Goal: Task Accomplishment & Management: Complete application form

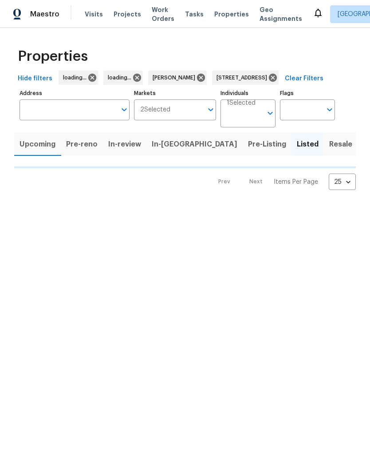
type input "[STREET_ADDRESS]"
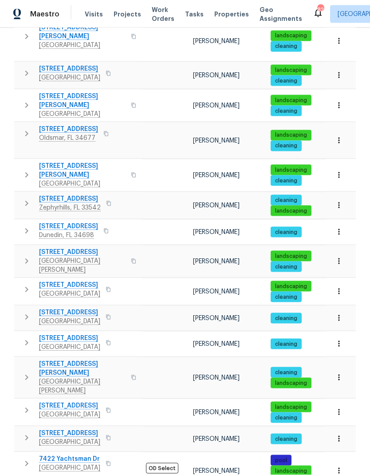
scroll to position [36, 0]
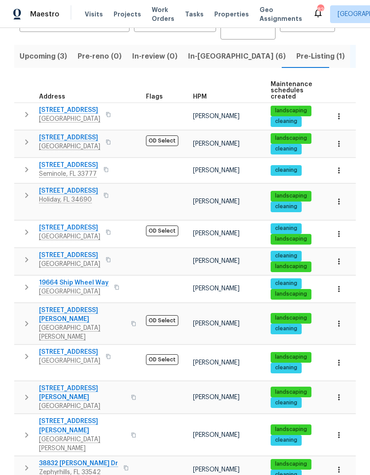
scroll to position [99, 0]
click at [51, 223] on span "7812 N 53rd St" at bounding box center [69, 227] width 61 height 9
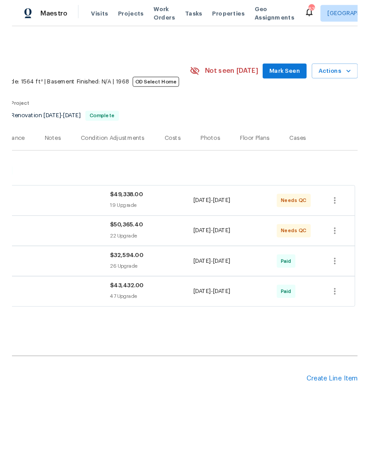
scroll to position [0, 131]
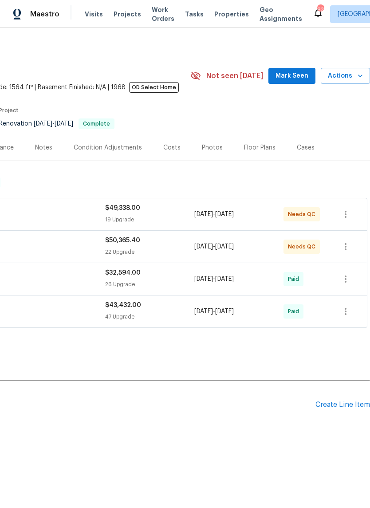
click at [344, 406] on div "Create Line Item" at bounding box center [343, 405] width 55 height 8
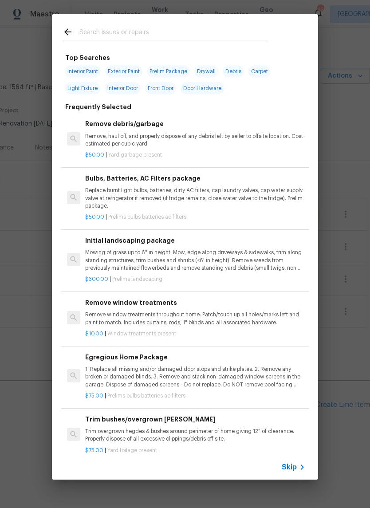
click at [294, 467] on span "Skip" at bounding box center [289, 467] width 15 height 9
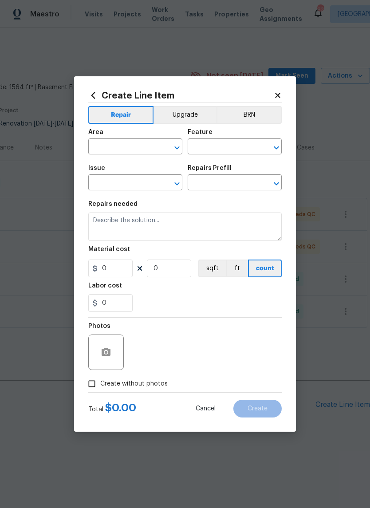
click at [195, 111] on button "Upgrade" at bounding box center [185, 115] width 63 height 18
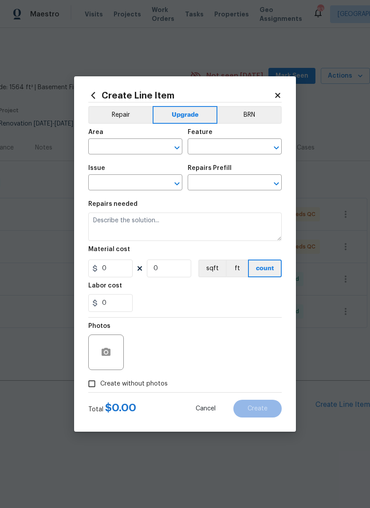
click at [104, 144] on input "text" at bounding box center [122, 148] width 69 height 14
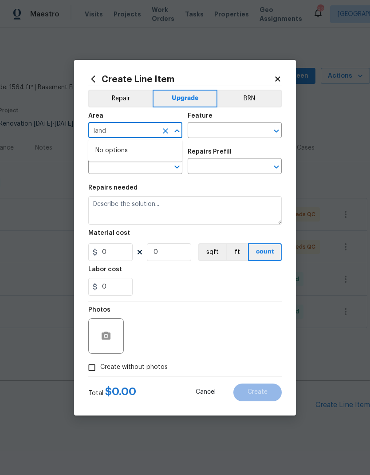
type input "land"
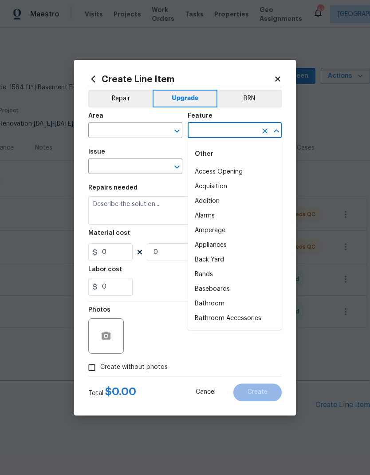
click at [105, 135] on input "text" at bounding box center [122, 131] width 69 height 14
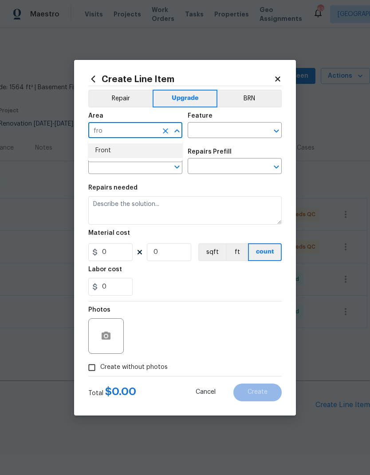
click at [101, 150] on li "Front" at bounding box center [135, 150] width 94 height 15
type input "Front"
click at [235, 133] on input "text" at bounding box center [222, 131] width 69 height 14
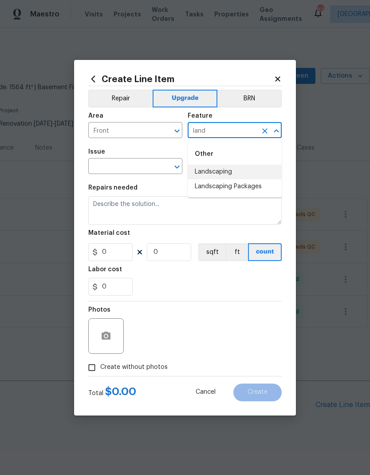
click at [248, 167] on li "Landscaping" at bounding box center [235, 172] width 94 height 15
type input "Landscaping"
click at [102, 170] on input "text" at bounding box center [122, 167] width 69 height 14
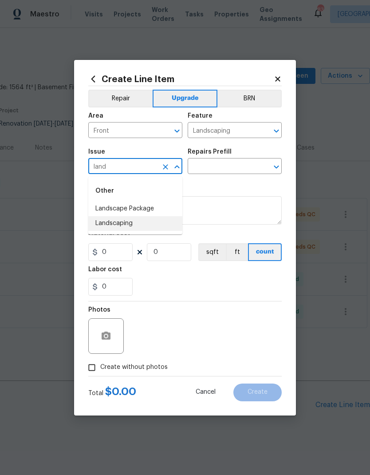
click at [97, 224] on li "Landscaping" at bounding box center [135, 223] width 94 height 15
type input "Landscaping"
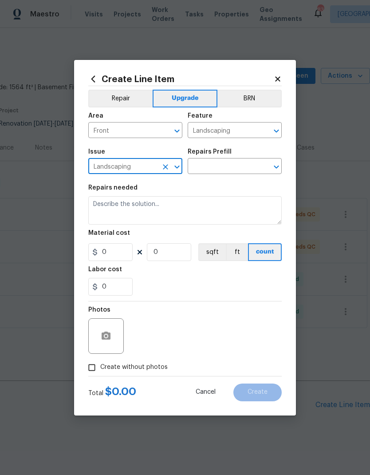
click at [241, 166] on input "text" at bounding box center [222, 167] width 69 height 14
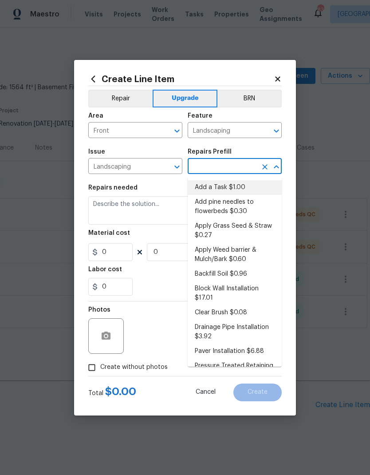
click at [228, 185] on li "Add a Task $1.00" at bounding box center [235, 187] width 94 height 15
type input "Add a Task $1.00"
type textarea "HPM to detail"
type input "1"
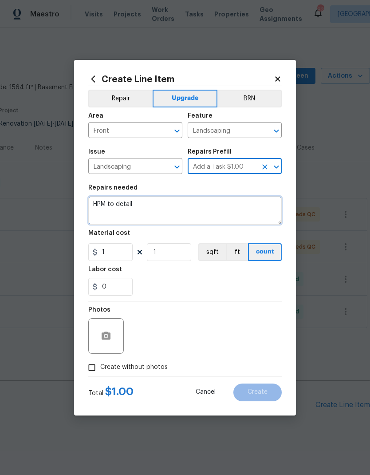
click at [101, 206] on textarea "HPM to detail" at bounding box center [185, 210] width 194 height 28
click at [100, 206] on textarea "HPM to detail" at bounding box center [185, 210] width 194 height 28
click at [110, 202] on textarea "HPM to detail" at bounding box center [185, 210] width 194 height 28
click at [103, 201] on textarea "HPM to detail" at bounding box center [185, 210] width 194 height 28
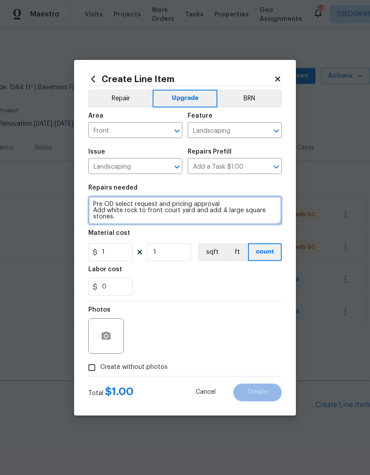
type textarea "Pre OD select request and pricing approval Add white rock to front court yard a…"
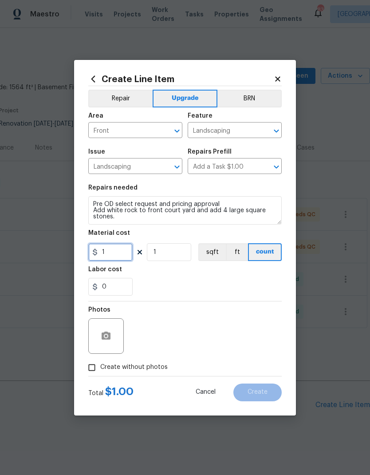
click at [109, 254] on input "1" at bounding box center [110, 252] width 44 height 18
type input "1000"
click at [89, 370] on input "Create without photos" at bounding box center [91, 367] width 17 height 17
click at [87, 367] on input "Create without photos" at bounding box center [91, 367] width 17 height 17
checkbox input "false"
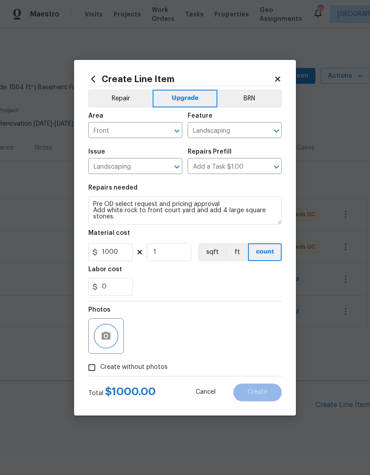
click at [105, 337] on circle "button" at bounding box center [106, 335] width 3 height 3
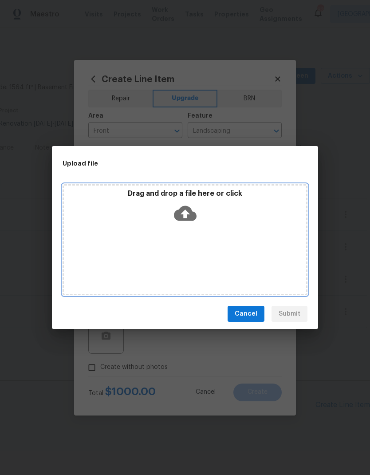
click at [132, 248] on div "Drag and drop a file here or click" at bounding box center [185, 239] width 245 height 111
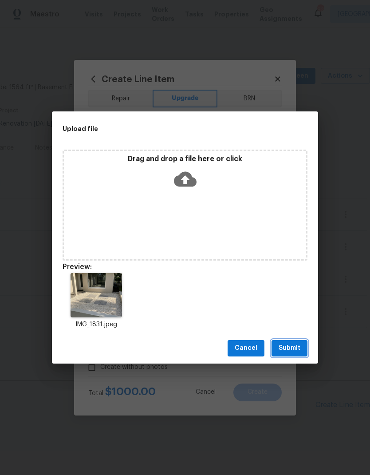
click at [305, 344] on button "Submit" at bounding box center [290, 348] width 36 height 16
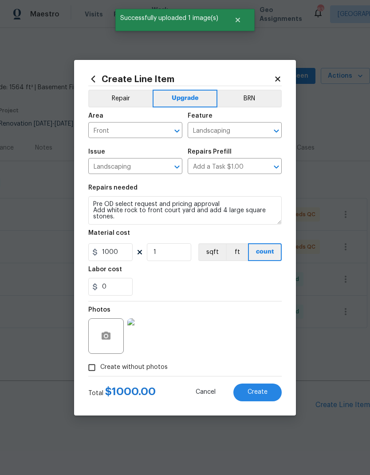
click at [264, 396] on span "Create" at bounding box center [258, 392] width 20 height 7
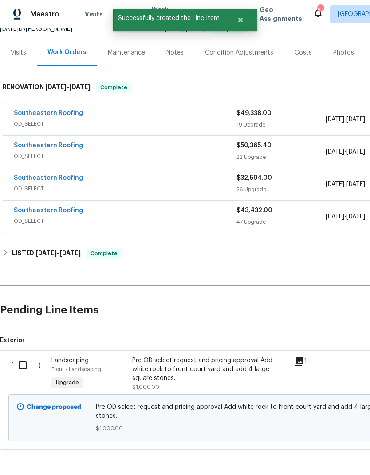
scroll to position [95, 0]
click at [20, 367] on input "checkbox" at bounding box center [25, 365] width 25 height 19
checkbox input "true"
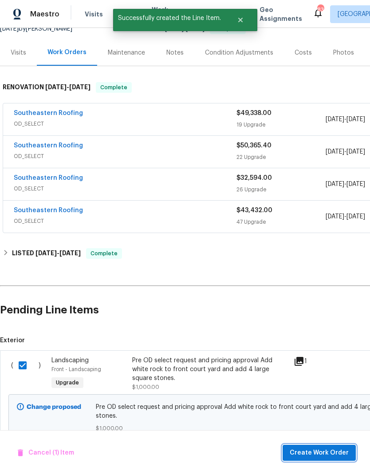
click at [330, 460] on button "Create Work Order" at bounding box center [319, 453] width 73 height 16
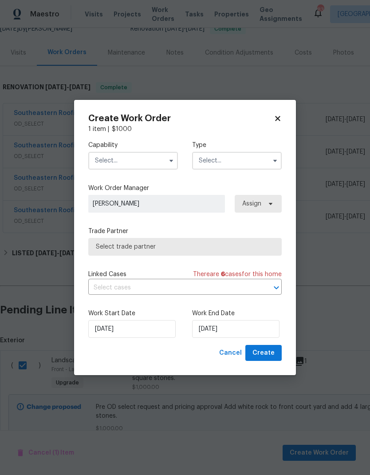
click at [110, 162] on input "text" at bounding box center [133, 161] width 90 height 18
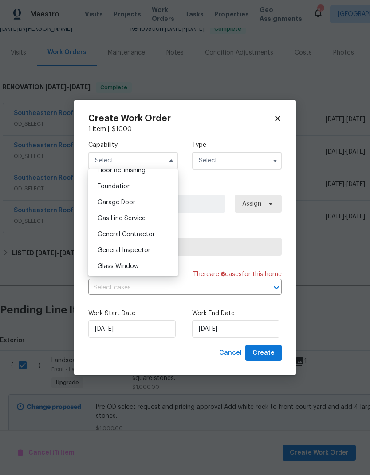
scroll to position [379, 0]
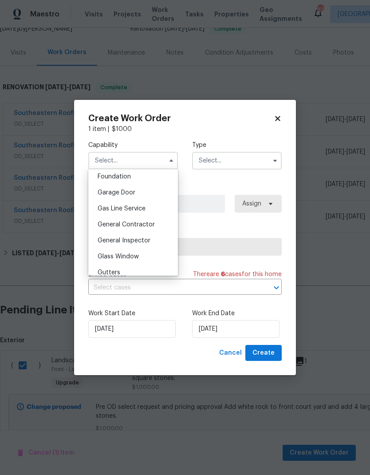
click at [107, 223] on span "General Contractor" at bounding box center [126, 225] width 57 height 6
type input "General Contractor"
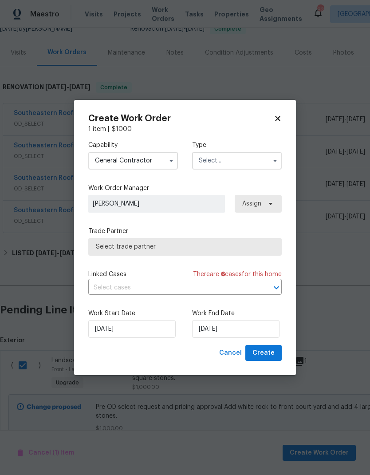
click at [237, 161] on input "text" at bounding box center [237, 161] width 90 height 18
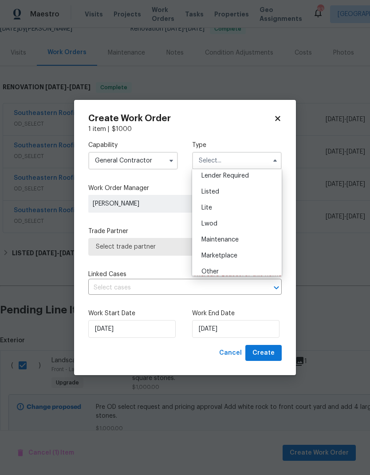
scroll to position [79, 0]
click at [252, 191] on div "Listed" at bounding box center [236, 196] width 85 height 16
type input "Listed"
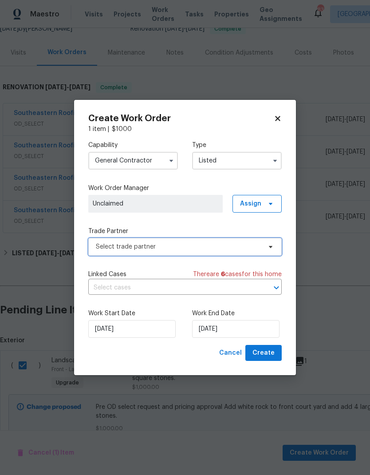
click at [246, 239] on span "Select trade partner" at bounding box center [185, 247] width 194 height 18
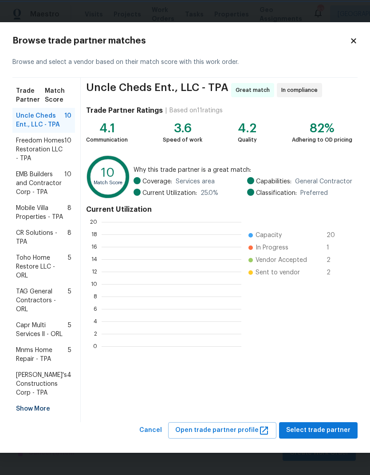
scroll to position [1, 1]
click at [16, 412] on div "Show More" at bounding box center [43, 409] width 63 height 16
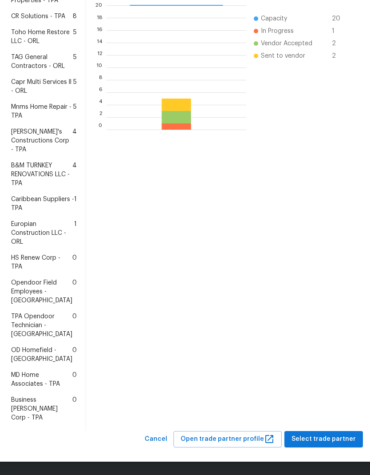
scroll to position [234, 0]
click at [26, 270] on span "HS Renew Corp - TPA" at bounding box center [41, 262] width 61 height 18
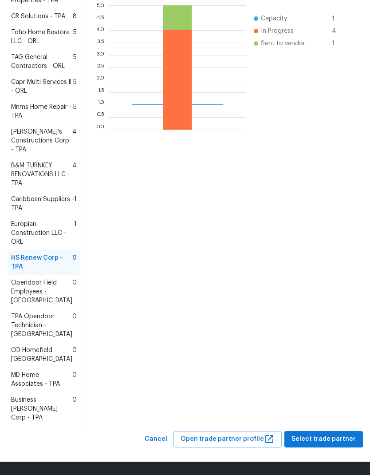
click at [336, 442] on span "Select trade partner" at bounding box center [324, 439] width 64 height 11
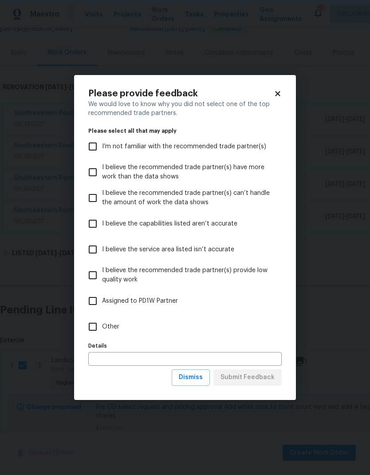
scroll to position [0, 0]
click at [88, 334] on input "Other" at bounding box center [92, 326] width 19 height 19
checkbox input "true"
click at [268, 379] on span "Submit Feedback" at bounding box center [248, 377] width 54 height 11
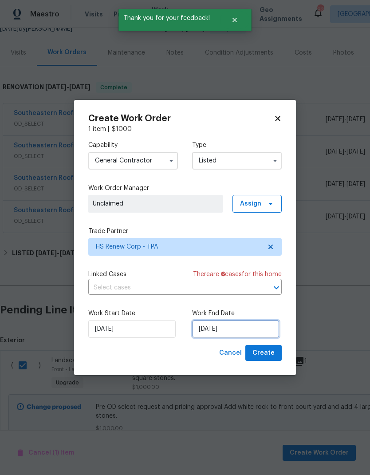
click at [261, 329] on input "[DATE]" at bounding box center [235, 329] width 87 height 18
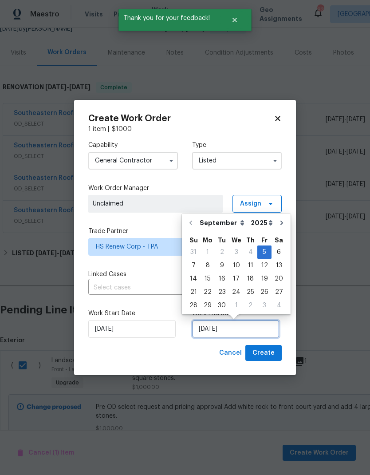
scroll to position [4, 0]
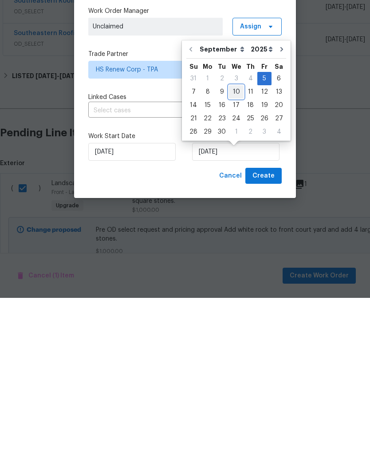
click at [237, 263] on div "10" at bounding box center [236, 269] width 15 height 12
type input "[DATE]"
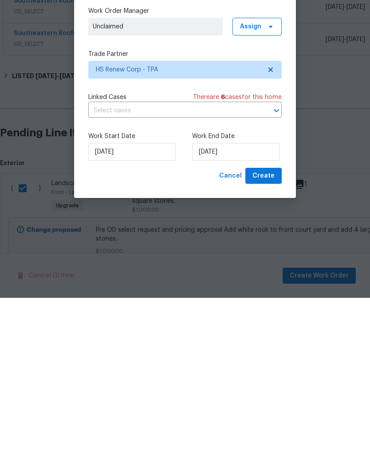
scroll to position [36, 0]
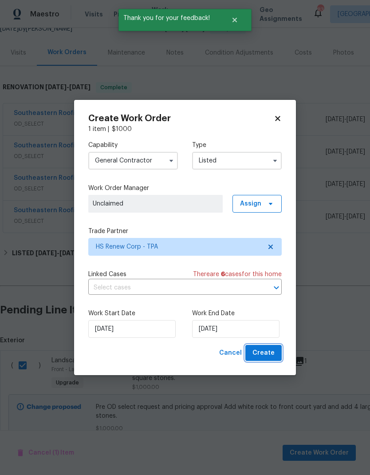
click at [273, 356] on span "Create" at bounding box center [264, 353] width 22 height 11
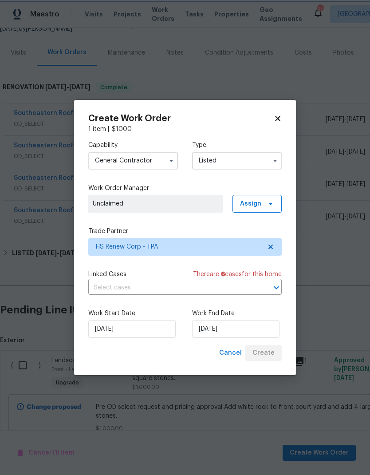
checkbox input "false"
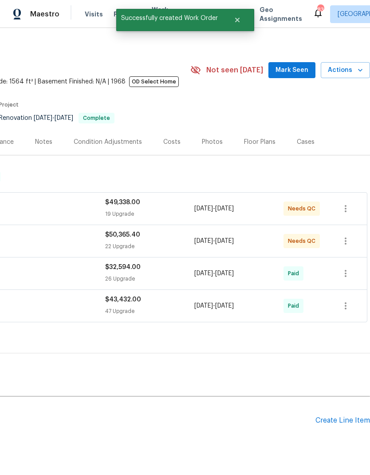
scroll to position [6, 131]
click at [300, 62] on button "Mark Seen" at bounding box center [292, 70] width 47 height 16
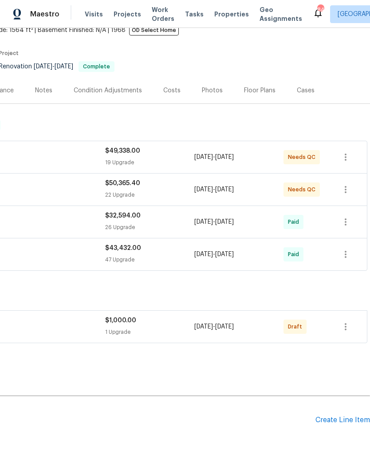
scroll to position [57, 131]
click at [348, 331] on icon "button" at bounding box center [345, 327] width 11 height 11
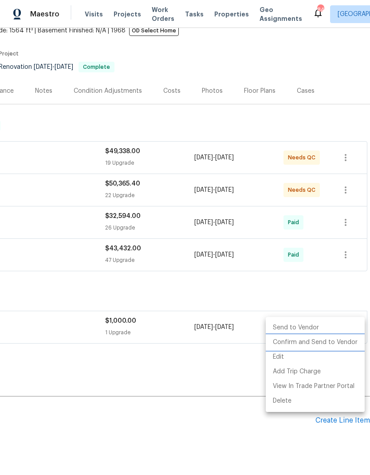
click at [338, 343] on li "Confirm and Send to Vendor" at bounding box center [315, 342] width 99 height 15
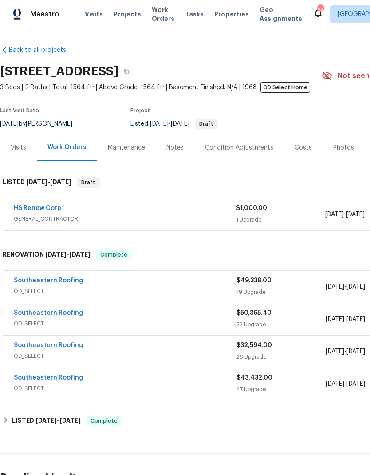
scroll to position [0, 0]
click at [34, 282] on link "Southeastern Roofing" at bounding box center [48, 280] width 69 height 6
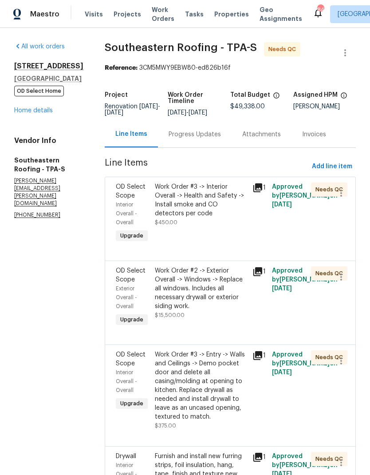
click at [161, 200] on div "Work Order #3 -> Interior Overall -> Health and Safety -> Install smoke and CO …" at bounding box center [201, 200] width 92 height 36
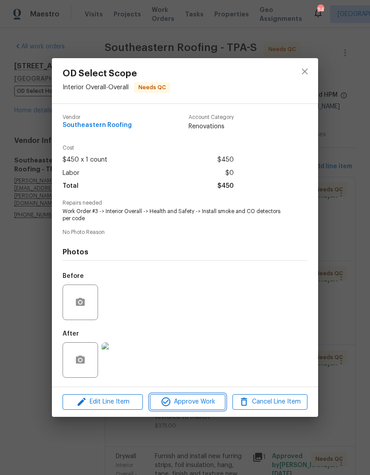
click at [198, 403] on span "Approve Work" at bounding box center [188, 401] width 70 height 11
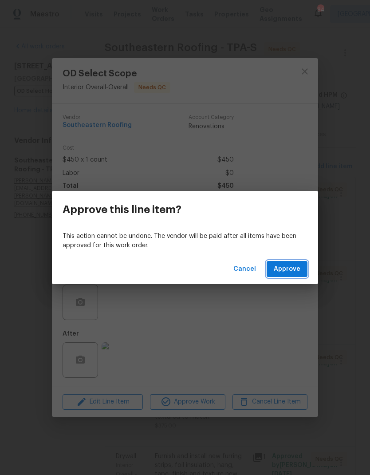
click at [290, 274] on span "Approve" at bounding box center [287, 269] width 27 height 11
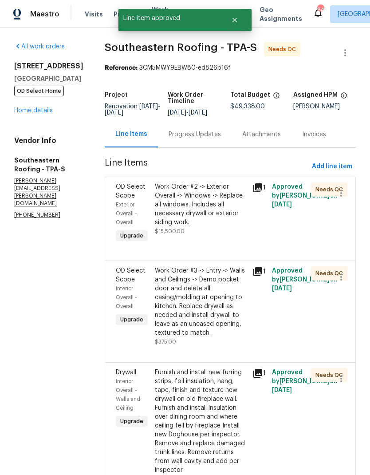
click at [155, 217] on div "Work Order #2 -> Exterior Overall -> Windows -> Replace all windows. Includes a…" at bounding box center [201, 204] width 92 height 44
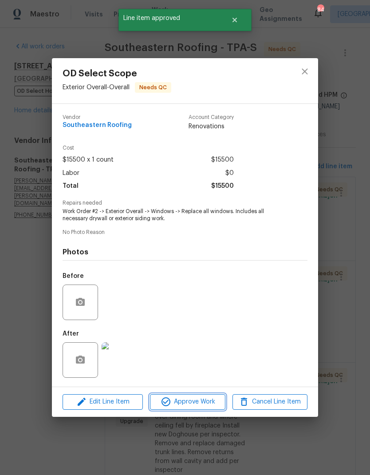
click at [205, 407] on span "Approve Work" at bounding box center [188, 401] width 70 height 11
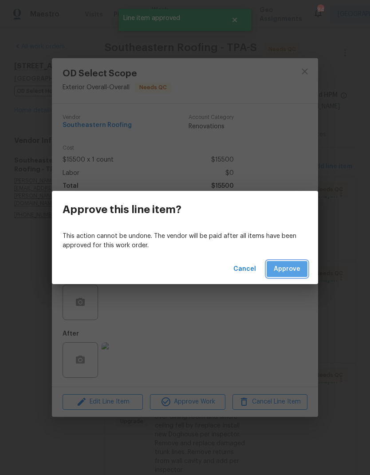
click at [285, 268] on span "Approve" at bounding box center [287, 269] width 27 height 11
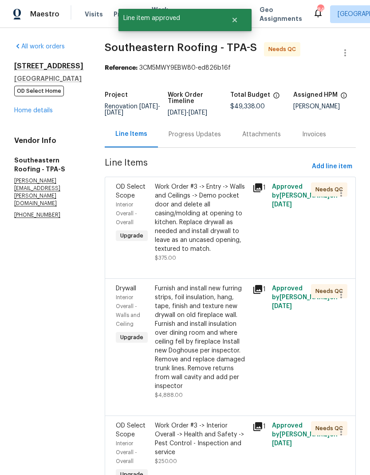
click at [155, 235] on div "Work Order #3 -> Entry -> Walls and Ceilings -> Demo pocket door and delete all…" at bounding box center [201, 217] width 92 height 71
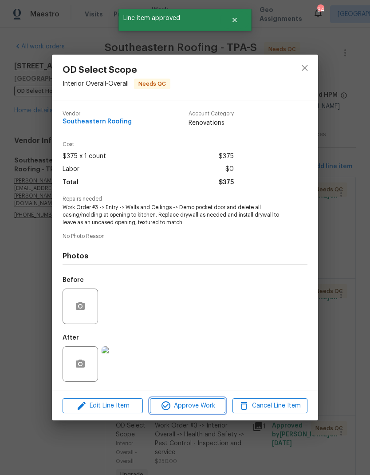
click at [205, 412] on span "Approve Work" at bounding box center [188, 405] width 70 height 11
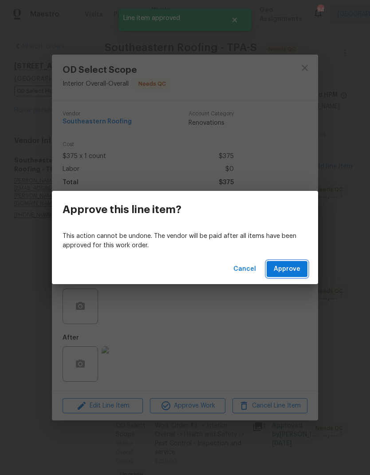
click at [293, 273] on span "Approve" at bounding box center [287, 269] width 27 height 11
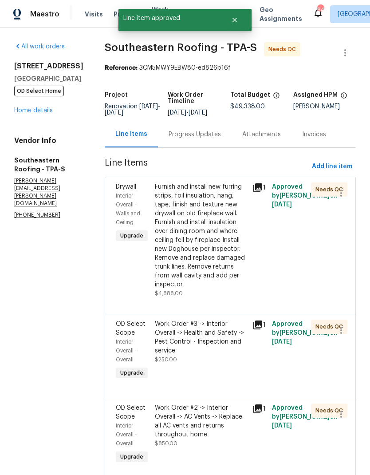
click at [155, 246] on div "Furnish and install new furring strips, foil insulation, hang, tape, finish and…" at bounding box center [201, 235] width 92 height 107
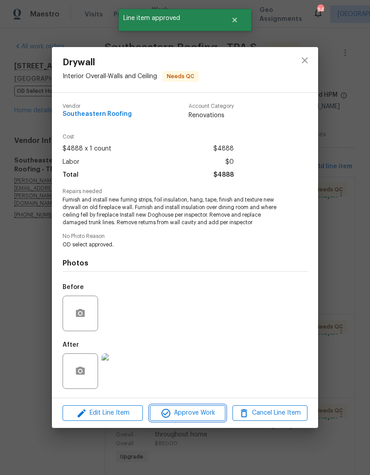
click at [214, 411] on span "Approve Work" at bounding box center [188, 413] width 70 height 11
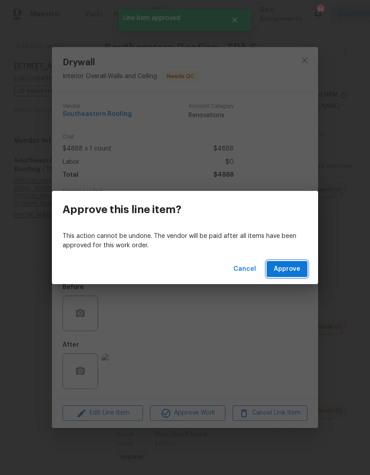
click at [291, 267] on span "Approve" at bounding box center [287, 269] width 27 height 11
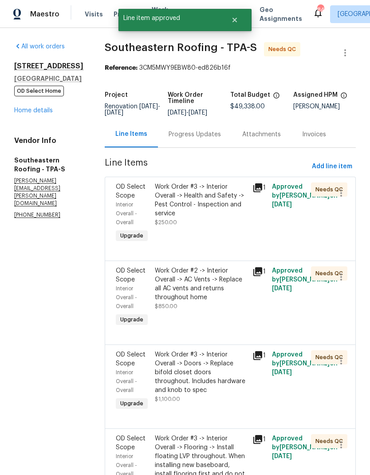
click at [152, 219] on div "Work Order #3 -> Interior Overall -> Health and Safety -> Pest Control - Inspec…" at bounding box center [201, 213] width 98 height 67
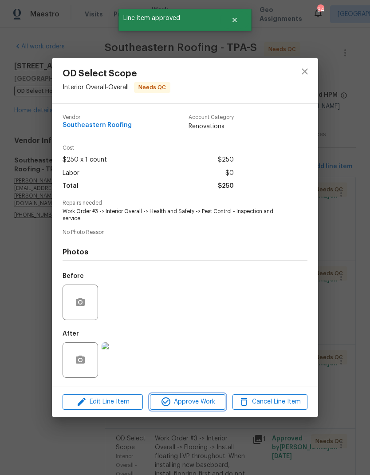
click at [207, 403] on span "Approve Work" at bounding box center [188, 401] width 70 height 11
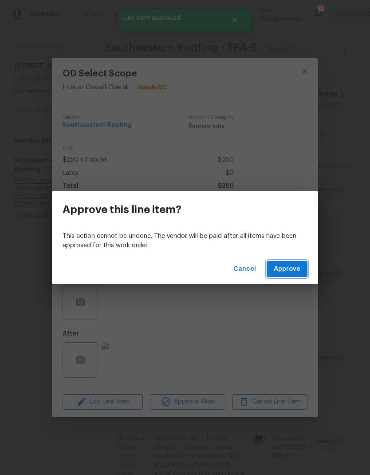
click at [294, 274] on button "Approve" at bounding box center [287, 269] width 41 height 16
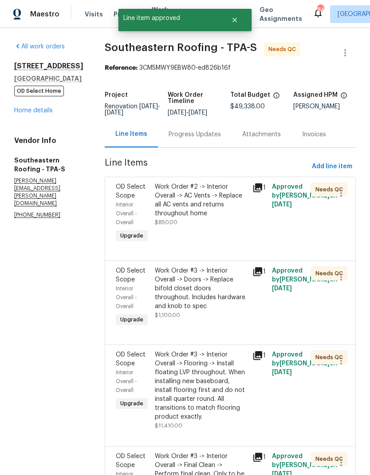
click at [159, 212] on div "Work Order #2 -> Interior Overall -> AC Vents -> Replace all AC vents and retur…" at bounding box center [201, 204] width 92 height 44
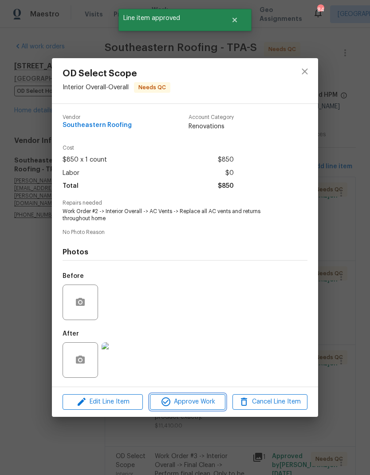
click at [209, 402] on span "Approve Work" at bounding box center [188, 401] width 70 height 11
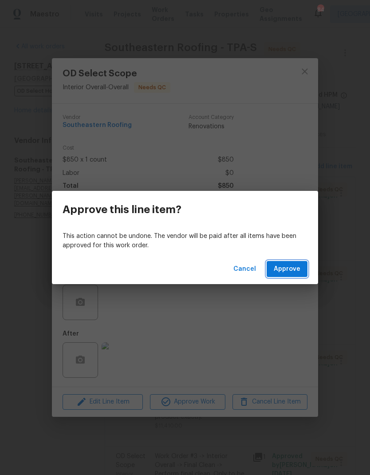
click at [293, 270] on span "Approve" at bounding box center [287, 269] width 27 height 11
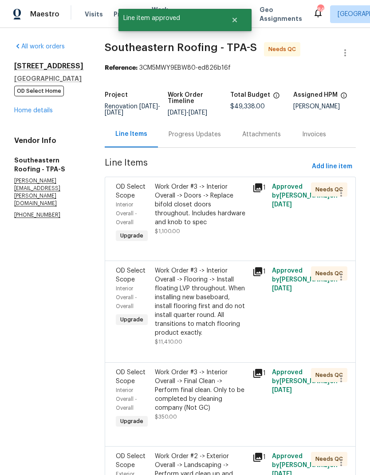
click at [163, 214] on div "Work Order #3 -> Interior Overall -> Doors -> Replace bifold closet doors throu…" at bounding box center [201, 204] width 92 height 44
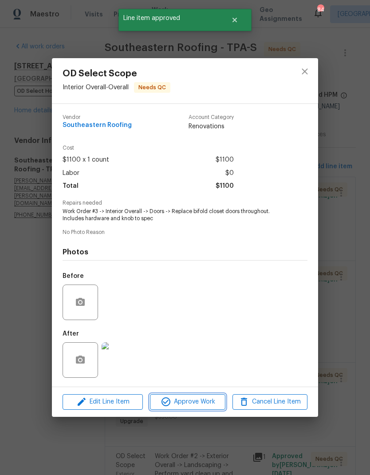
click at [217, 407] on span "Approve Work" at bounding box center [188, 401] width 70 height 11
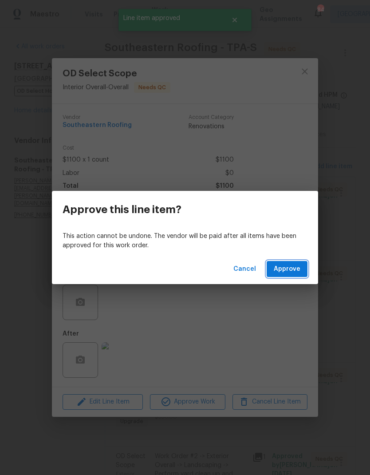
click at [290, 270] on span "Approve" at bounding box center [287, 269] width 27 height 11
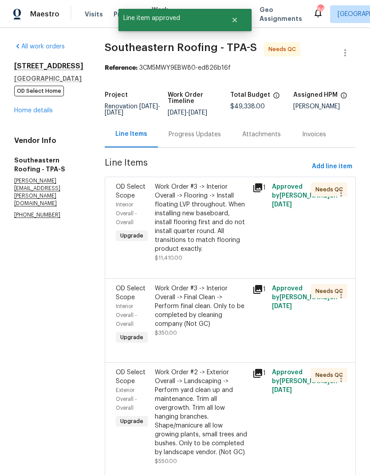
click at [157, 226] on div "Work Order #3 -> Interior Overall -> Flooring -> Install floating LVP throughou…" at bounding box center [201, 217] width 92 height 71
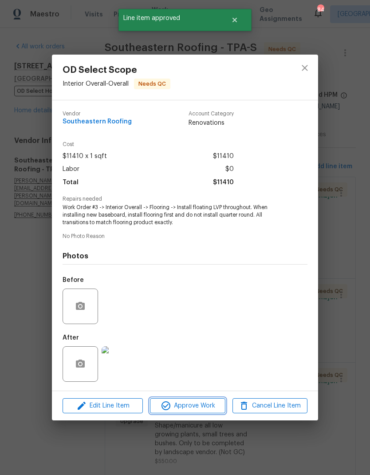
click at [212, 408] on span "Approve Work" at bounding box center [188, 405] width 70 height 11
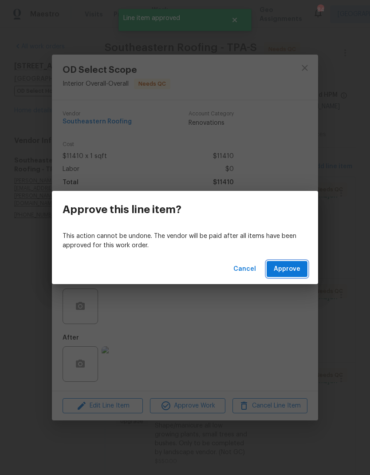
click at [297, 266] on span "Approve" at bounding box center [287, 269] width 27 height 11
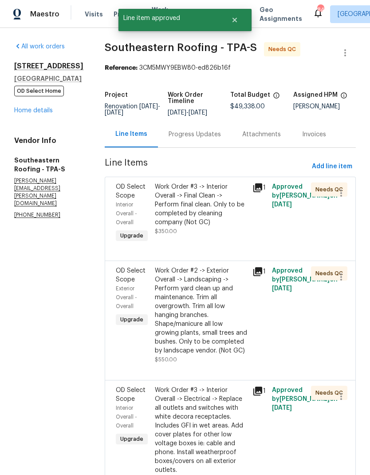
click at [159, 224] on div "Work Order #3 -> Interior Overall -> Final Clean -> Perform final clean. Only t…" at bounding box center [201, 208] width 92 height 53
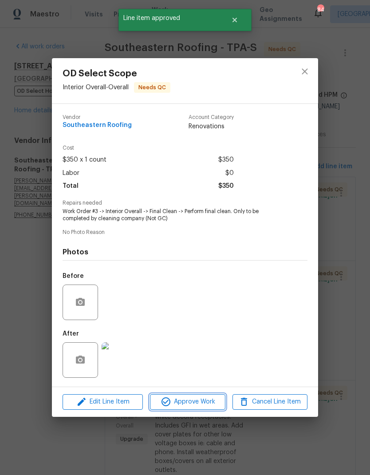
click at [218, 408] on span "Approve Work" at bounding box center [188, 401] width 70 height 11
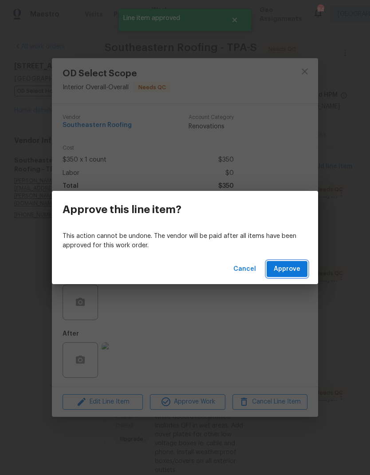
click at [293, 273] on span "Approve" at bounding box center [287, 269] width 27 height 11
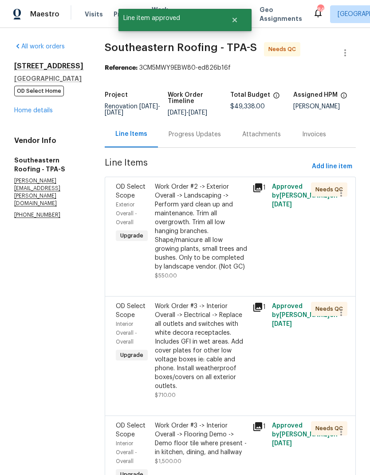
click at [155, 231] on div "Work Order #2 -> Exterior Overall -> Landscaping -> Perform yard clean up and m…" at bounding box center [201, 226] width 92 height 89
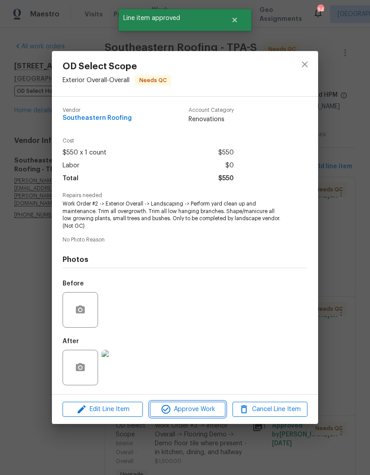
click at [209, 417] on button "Approve Work" at bounding box center [187, 410] width 75 height 16
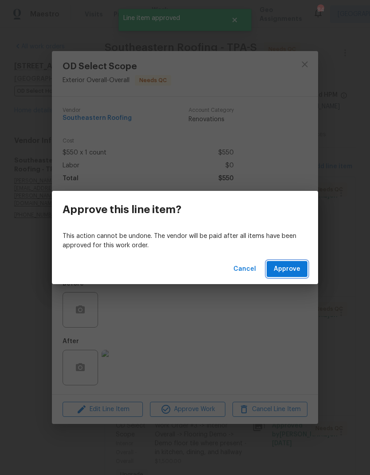
click at [298, 271] on span "Approve" at bounding box center [287, 269] width 27 height 11
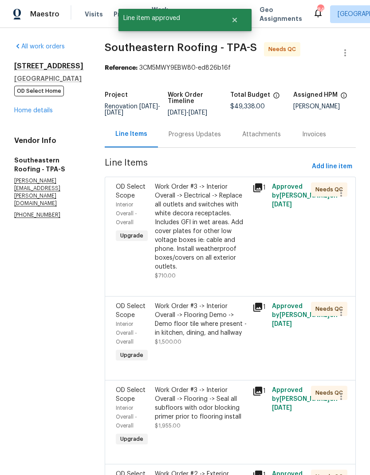
click at [157, 227] on div "Work Order #3 -> Interior Overall -> Electrical -> Replace all outlets and swit…" at bounding box center [201, 226] width 92 height 89
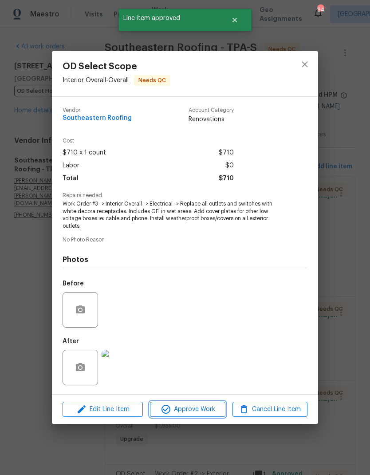
click at [208, 404] on button "Approve Work" at bounding box center [187, 410] width 75 height 16
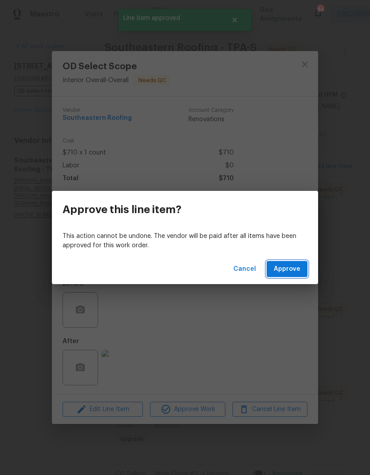
click at [290, 271] on span "Approve" at bounding box center [287, 269] width 27 height 11
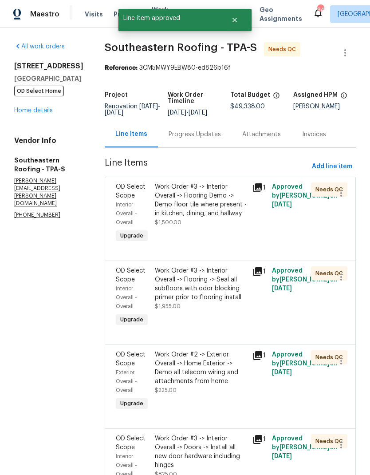
click at [155, 204] on div "Work Order #3 -> Interior Overall -> Flooring Demo -> Demo floor tile where pre…" at bounding box center [201, 200] width 92 height 36
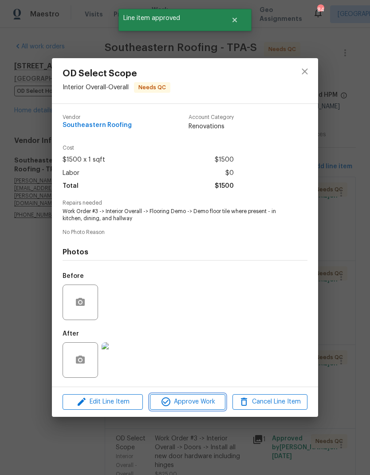
click at [211, 401] on span "Approve Work" at bounding box center [188, 401] width 70 height 11
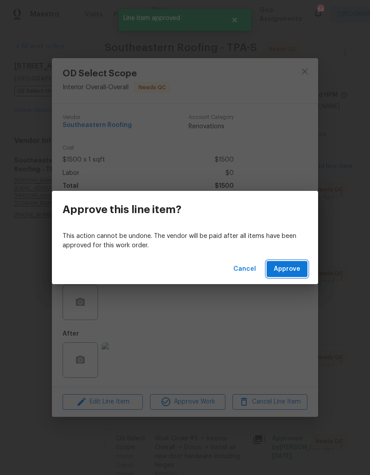
click at [287, 272] on span "Approve" at bounding box center [287, 269] width 27 height 11
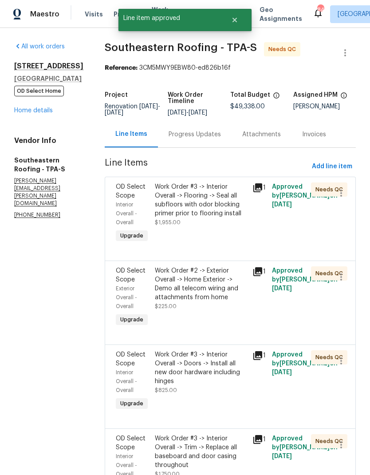
click at [155, 213] on div "Work Order #3 -> Interior Overall -> Flooring -> Seal all subfloors with odor b…" at bounding box center [201, 200] width 92 height 36
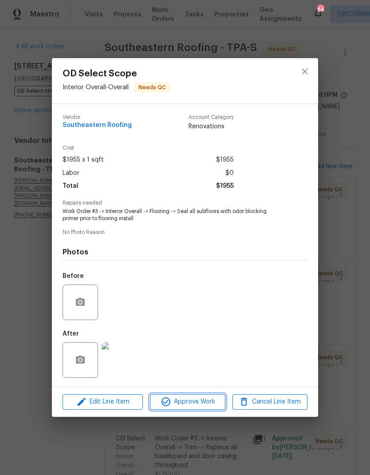
click at [204, 405] on span "Approve Work" at bounding box center [188, 401] width 70 height 11
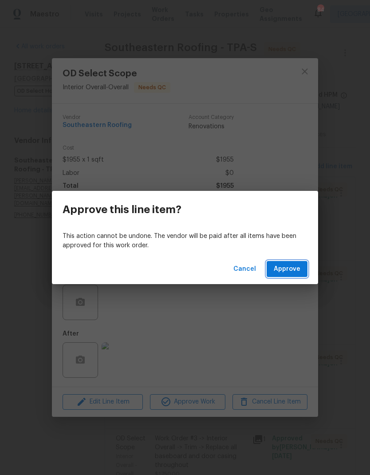
click at [298, 268] on span "Approve" at bounding box center [287, 269] width 27 height 11
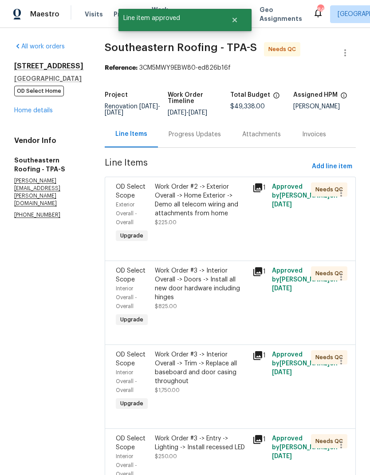
click at [155, 218] on div "Work Order #2 -> Exterior Overall -> Home Exterior -> Demo all telecom wiring a…" at bounding box center [201, 204] width 92 height 44
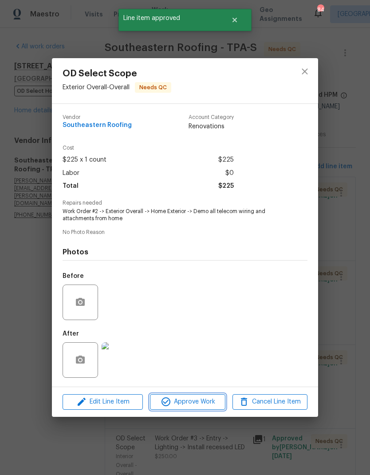
click at [218, 404] on span "Approve Work" at bounding box center [188, 401] width 70 height 11
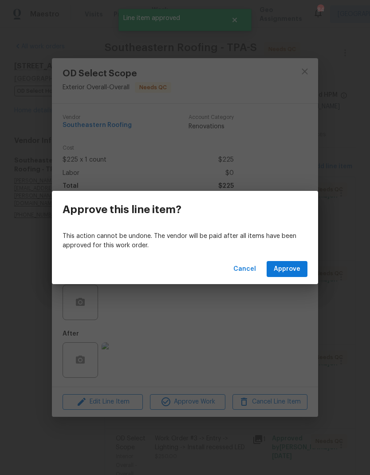
click at [300, 263] on button "Approve" at bounding box center [287, 269] width 41 height 16
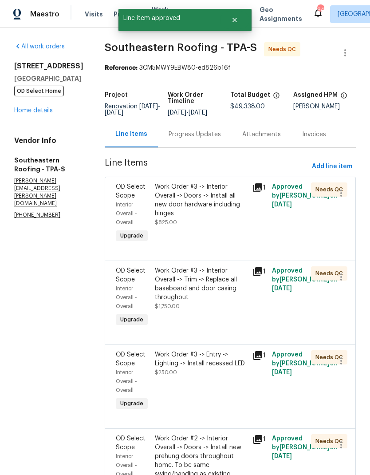
click at [155, 209] on div "Work Order #3 -> Interior Overall -> Doors -> Install all new door hardware inc…" at bounding box center [201, 204] width 92 height 44
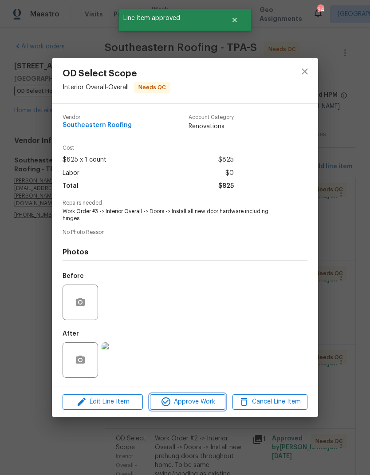
click at [220, 407] on span "Approve Work" at bounding box center [188, 401] width 70 height 11
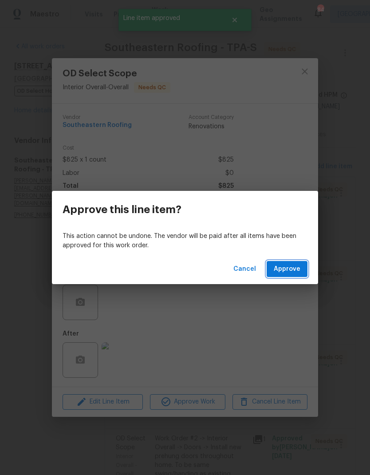
click at [297, 264] on span "Approve" at bounding box center [287, 269] width 27 height 11
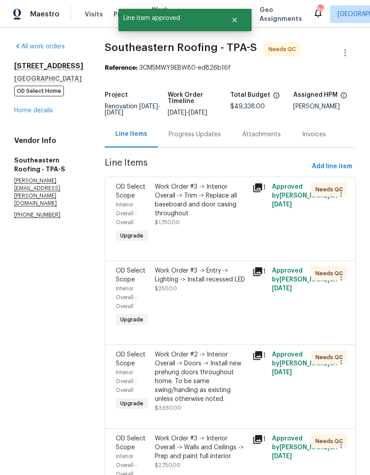
click at [155, 202] on div "Work Order #3 -> Interior Overall -> Trim -> Replace all baseboard and door cas…" at bounding box center [201, 200] width 92 height 36
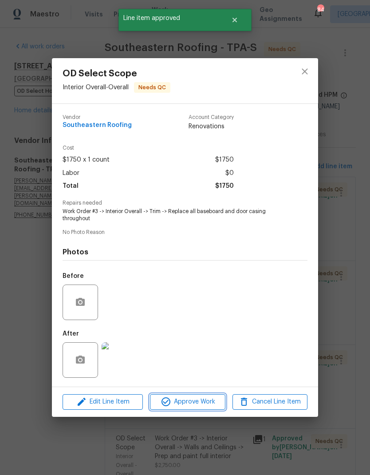
click at [216, 407] on span "Approve Work" at bounding box center [188, 401] width 70 height 11
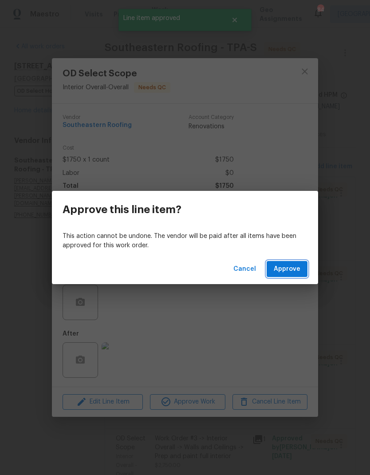
click at [299, 267] on span "Approve" at bounding box center [287, 269] width 27 height 11
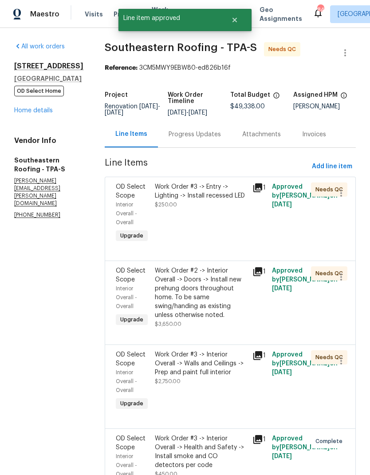
click at [154, 210] on div "Work Order #3 -> Entry -> Lighting -> Install recessed LED $250.00" at bounding box center [201, 213] width 98 height 67
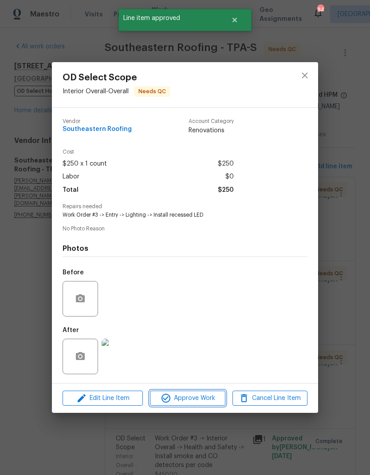
click at [212, 401] on span "Approve Work" at bounding box center [188, 398] width 70 height 11
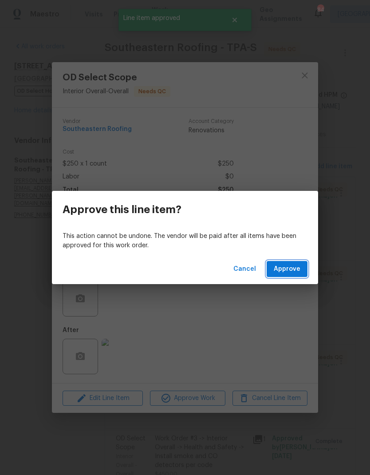
click at [301, 272] on button "Approve" at bounding box center [287, 269] width 41 height 16
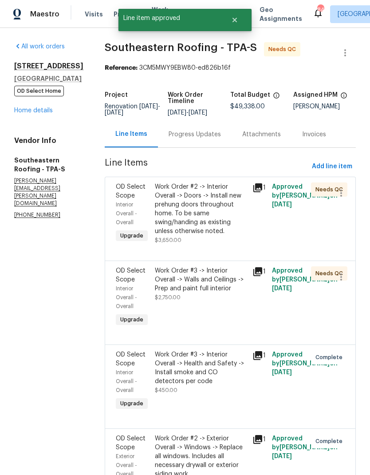
click at [163, 211] on div "Work Order #2 -> Interior Overall -> Doors -> Install new prehung doors through…" at bounding box center [201, 208] width 92 height 53
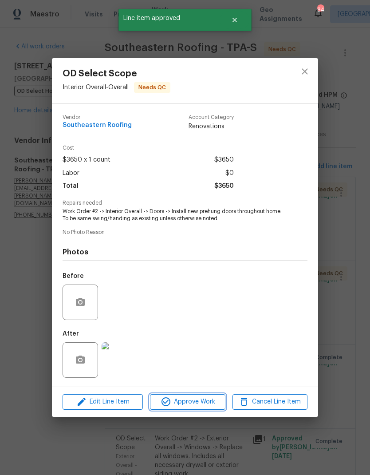
click at [215, 404] on span "Approve Work" at bounding box center [188, 401] width 70 height 11
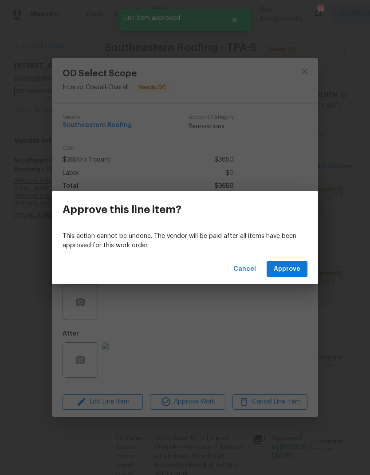
click at [295, 269] on span "Approve" at bounding box center [287, 269] width 27 height 11
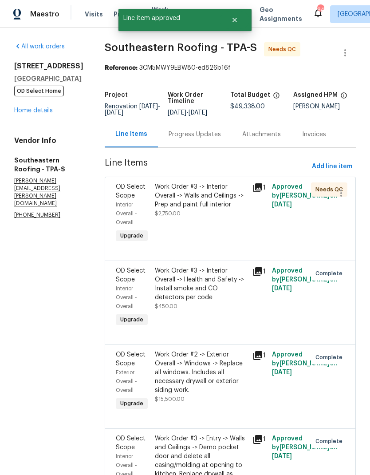
click at [161, 215] on span "$2,750.00" at bounding box center [168, 213] width 26 height 5
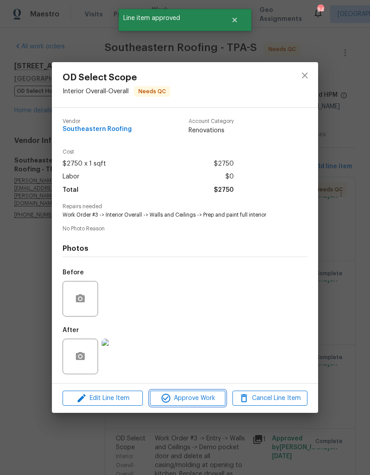
click at [217, 396] on span "Approve Work" at bounding box center [188, 398] width 70 height 11
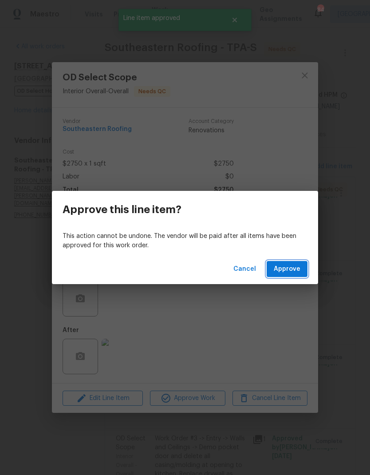
click at [299, 262] on button "Approve" at bounding box center [287, 269] width 41 height 16
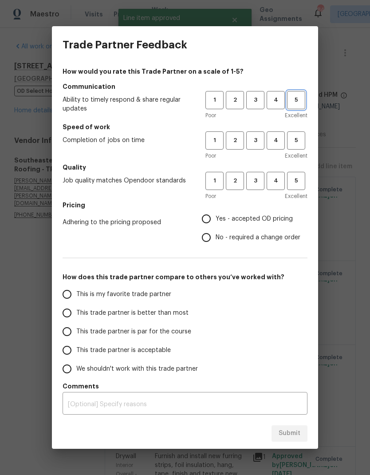
click at [298, 103] on span "5" at bounding box center [296, 100] width 16 height 10
click at [297, 137] on span "5" at bounding box center [296, 140] width 16 height 10
click at [296, 179] on span "5" at bounding box center [296, 181] width 16 height 10
click at [71, 288] on input "This is my favorite trade partner" at bounding box center [67, 294] width 19 height 19
radio input "true"
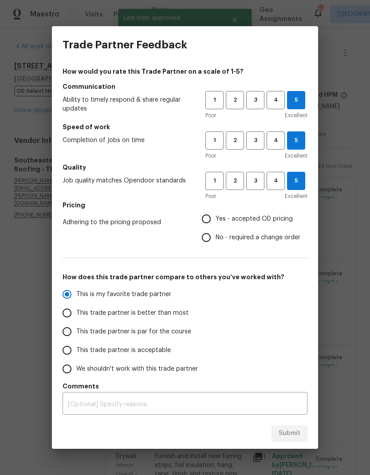
click at [210, 224] on input "Yes - accepted OD pricing" at bounding box center [206, 219] width 19 height 19
click at [290, 432] on span "Submit" at bounding box center [290, 433] width 22 height 11
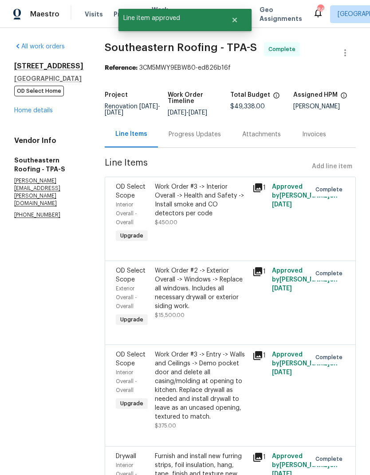
radio input "false"
